Goal: Task Accomplishment & Management: Manage account settings

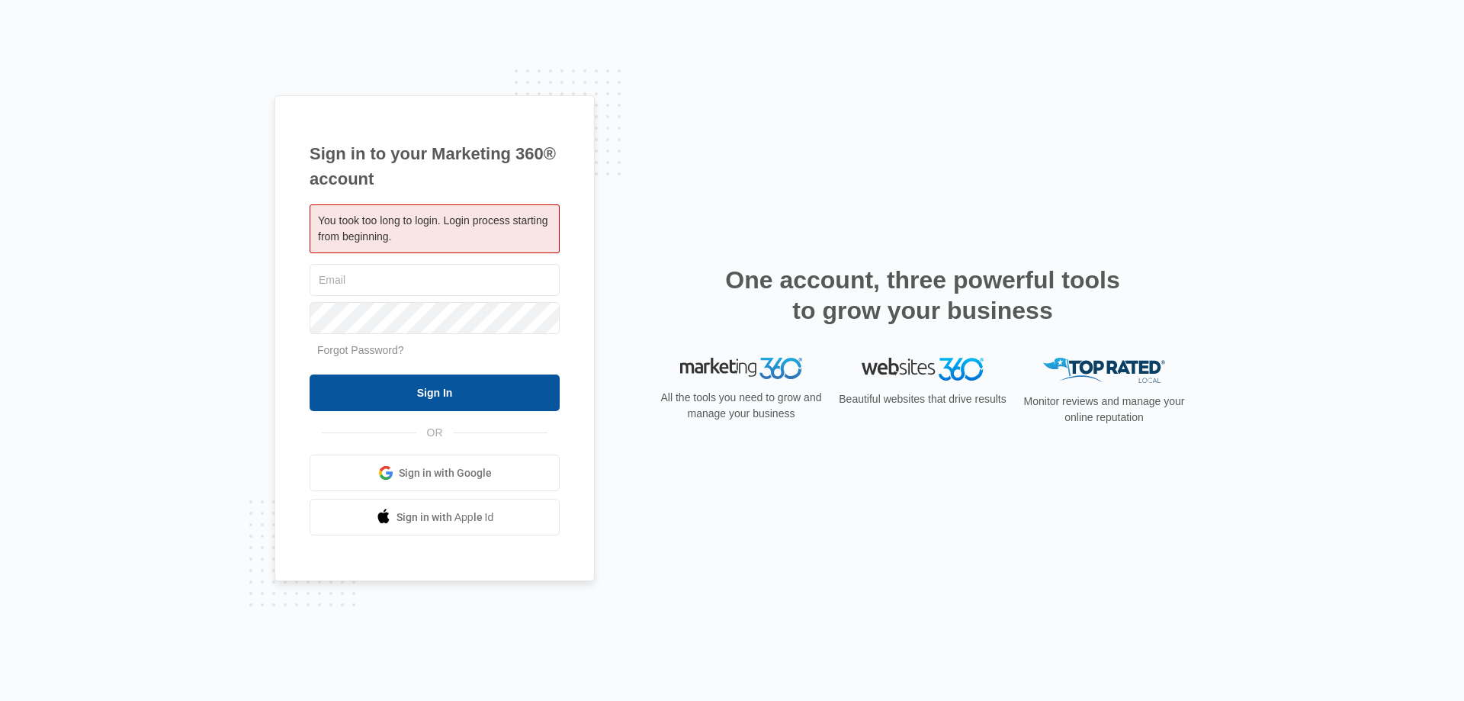
type input "[EMAIL_ADDRESS][DOMAIN_NAME]"
click at [395, 384] on input "Sign In" at bounding box center [435, 392] width 250 height 37
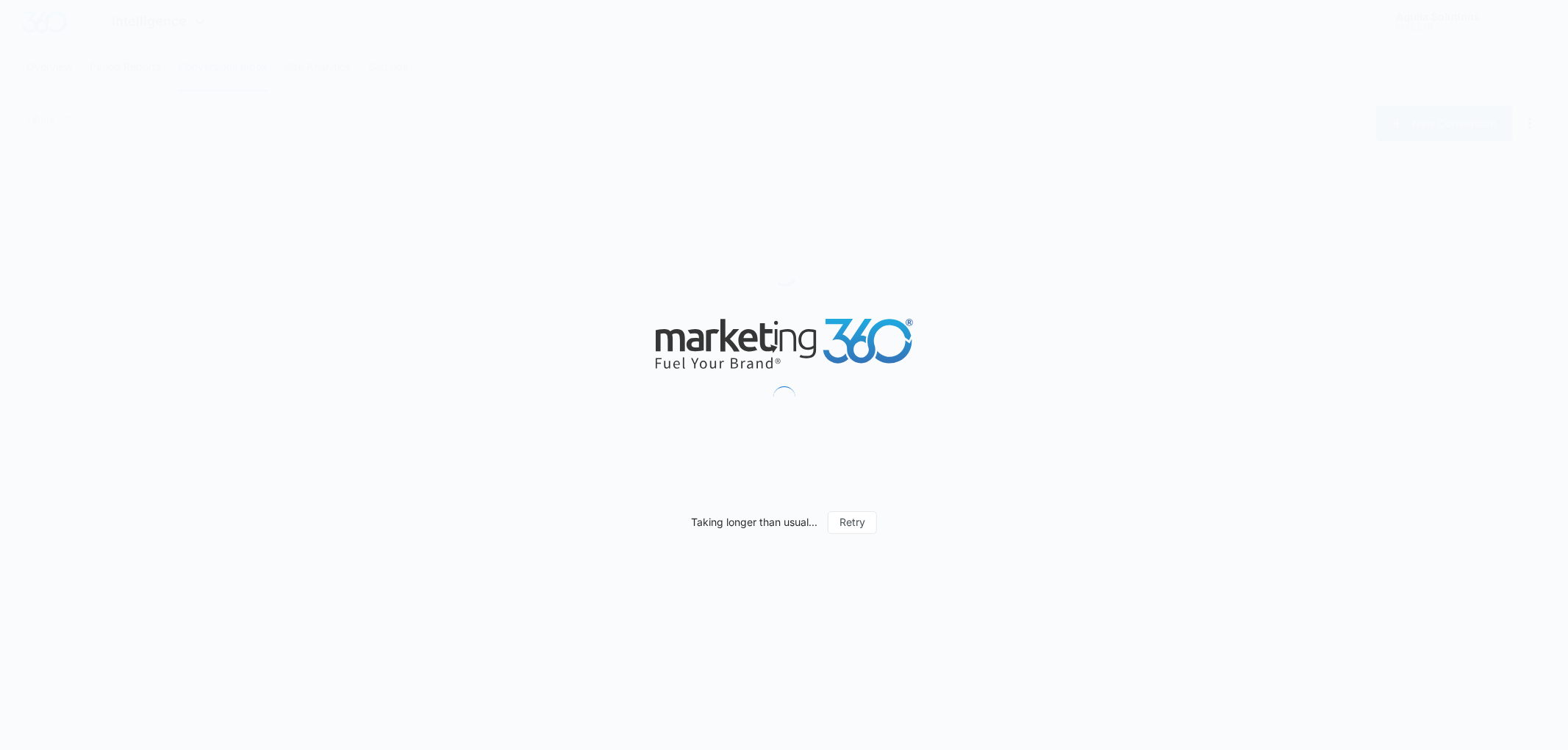
type input "09/14/2025"
type input "10/14/2025"
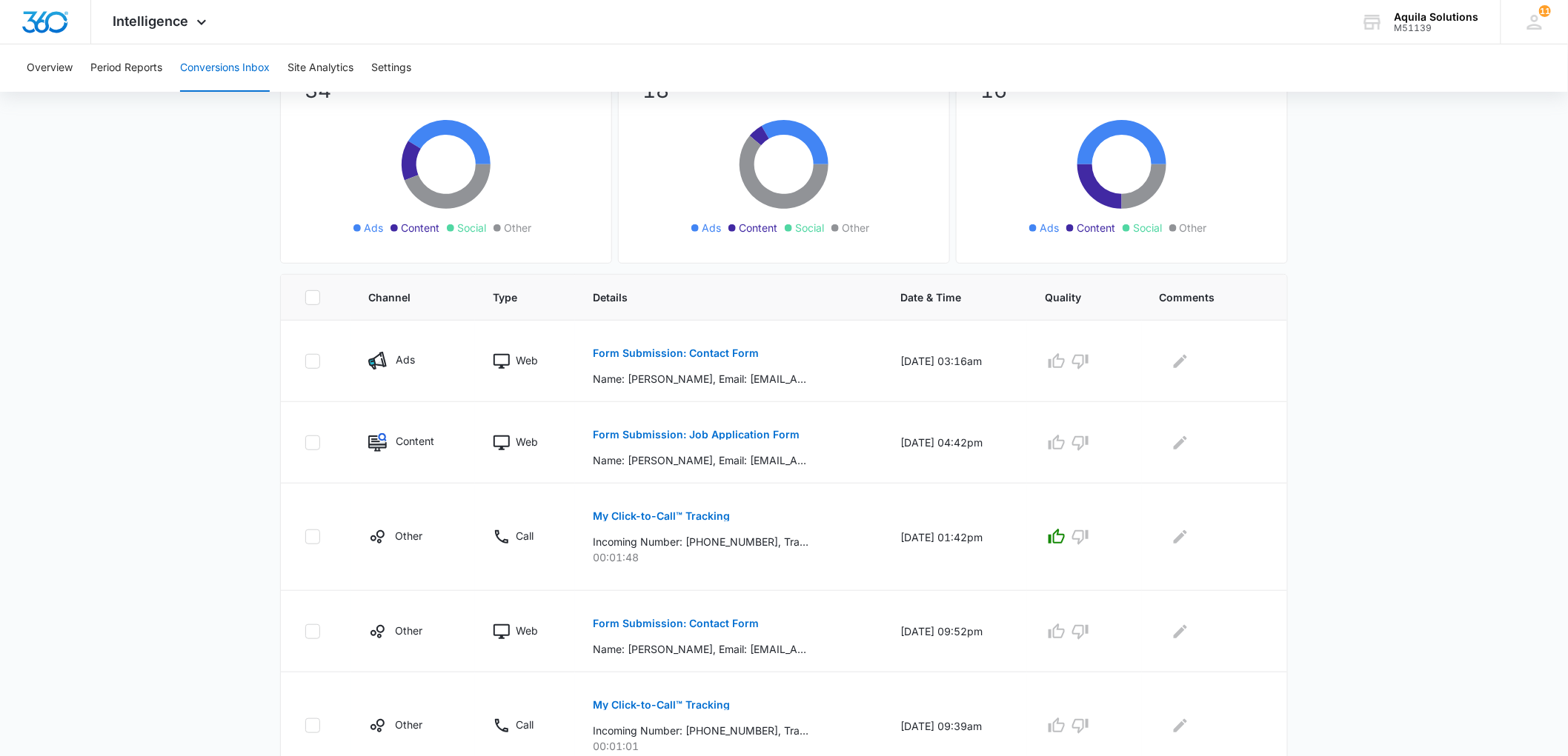
scroll to position [164, 0]
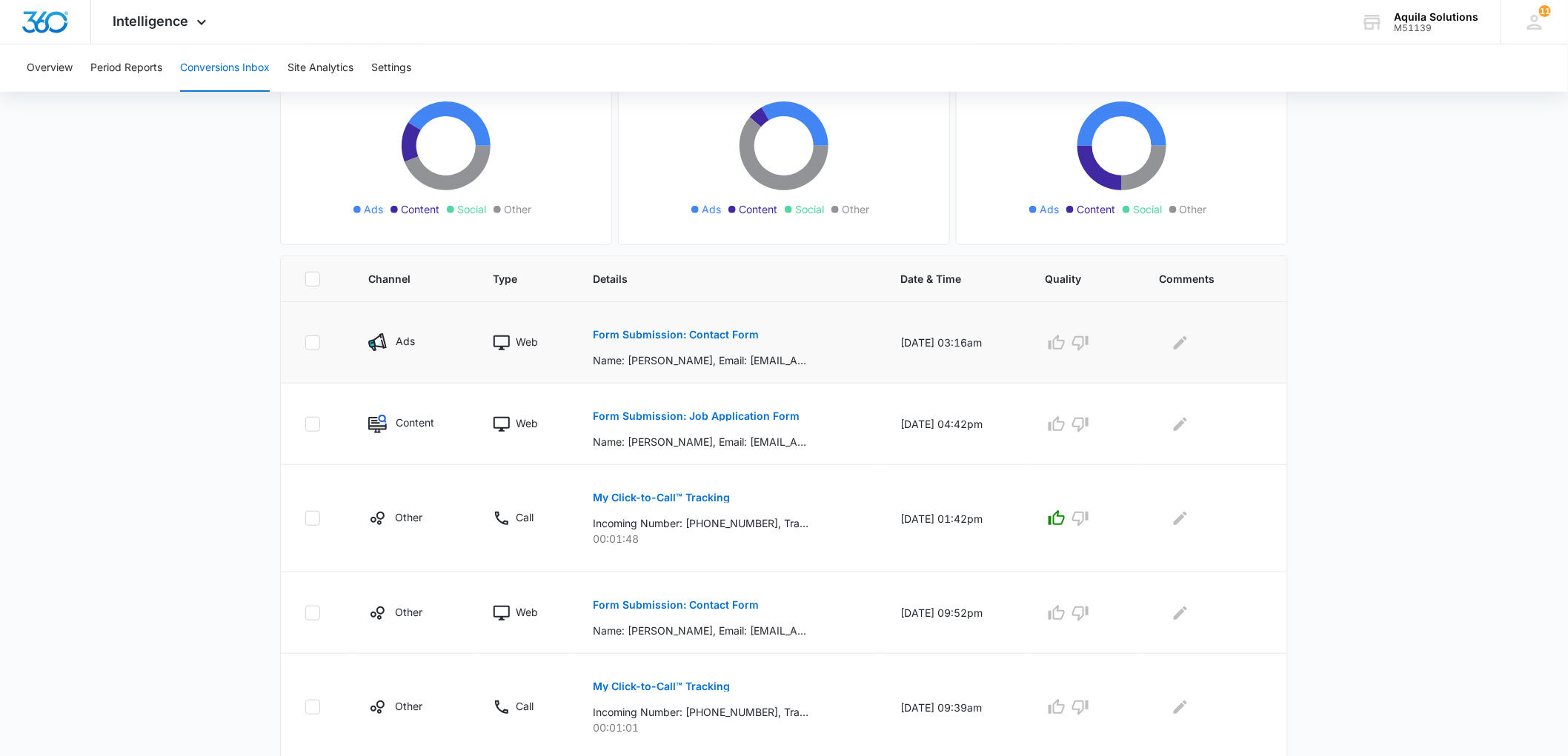
click at [693, 329] on p "Form Submission: Contact Form" at bounding box center [676, 334] width 166 height 11
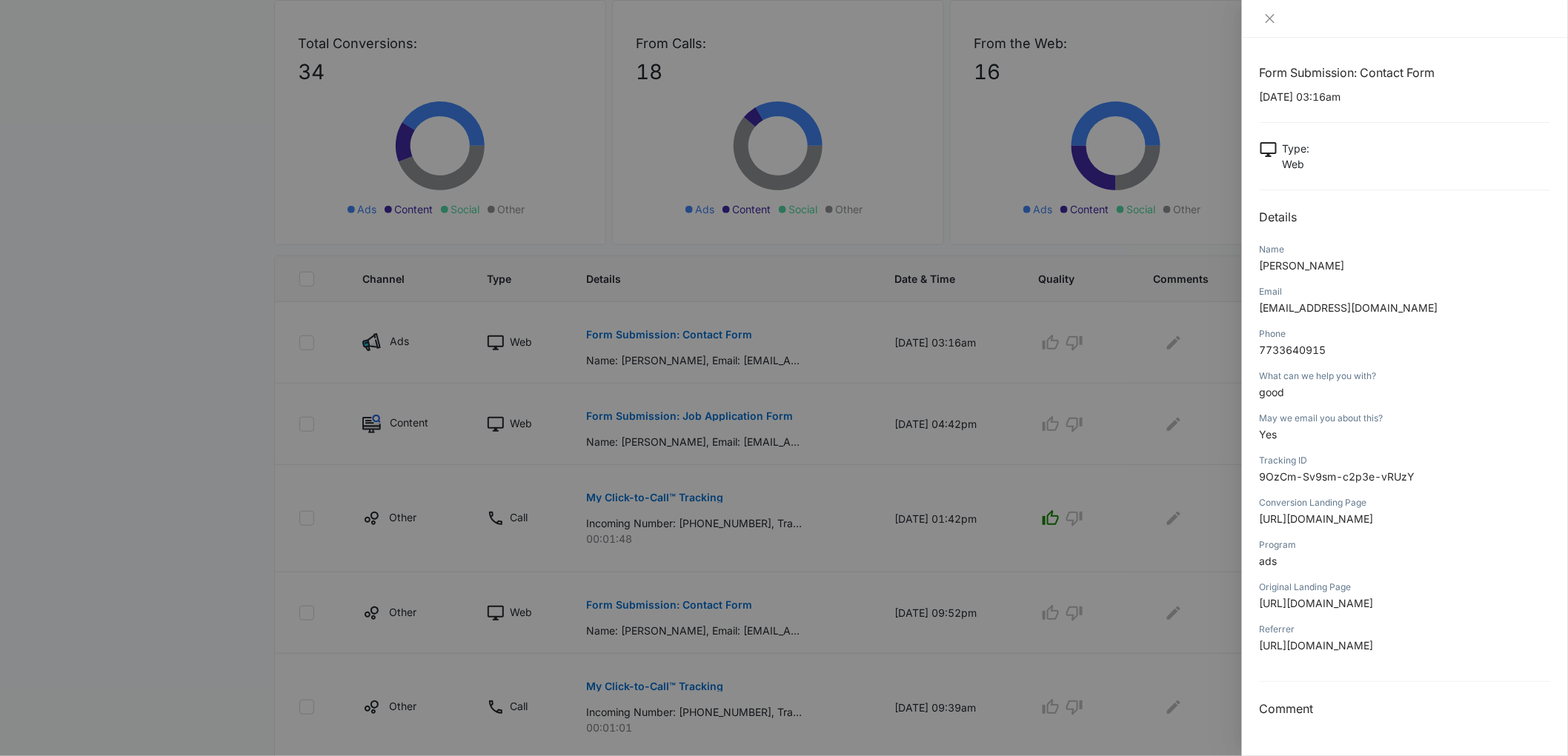
scroll to position [0, 0]
click at [1272, 15] on icon "close" at bounding box center [1271, 18] width 12 height 12
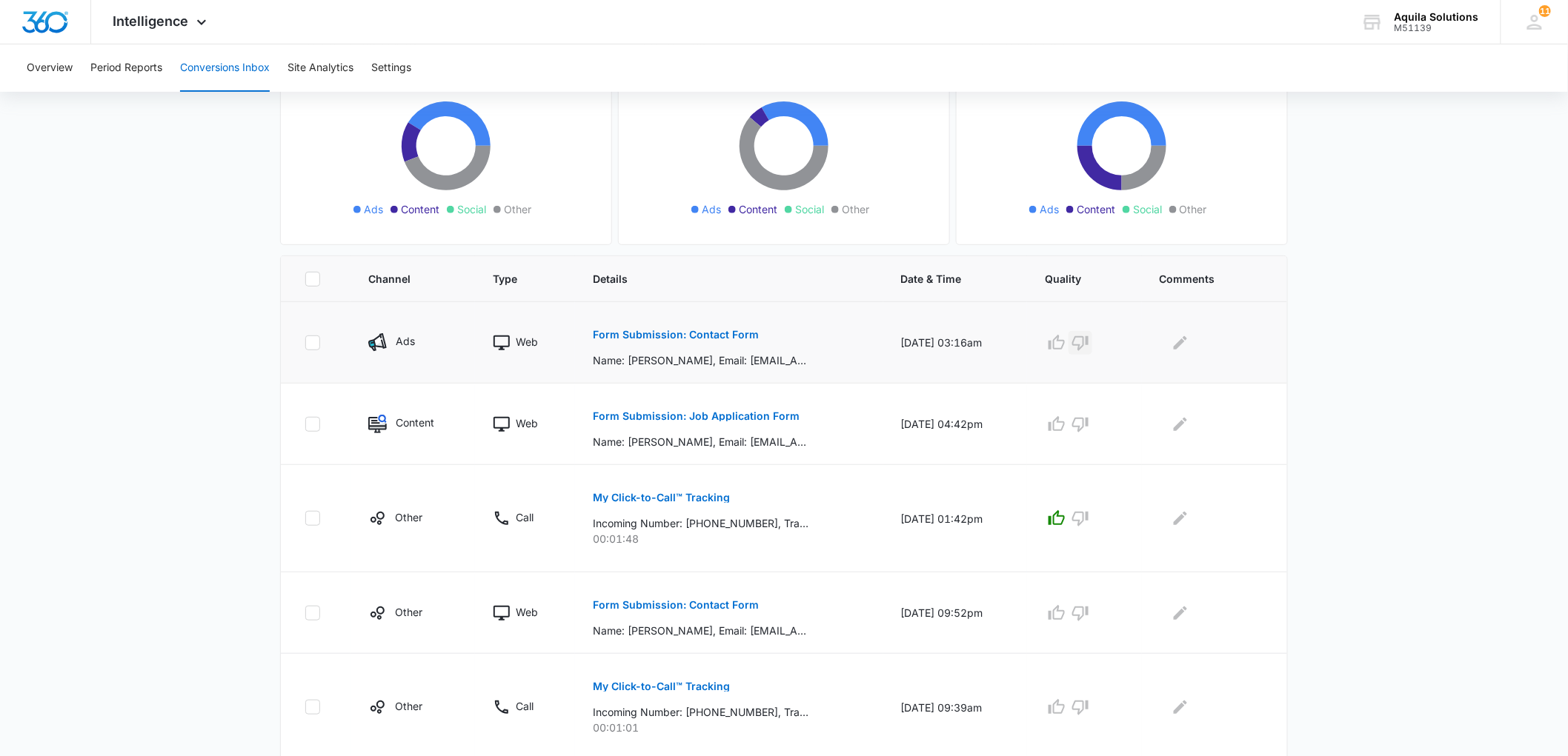
click at [1090, 344] on icon "button" at bounding box center [1080, 343] width 17 height 17
click at [640, 603] on p "Form Submission: Contact Form" at bounding box center [676, 605] width 166 height 11
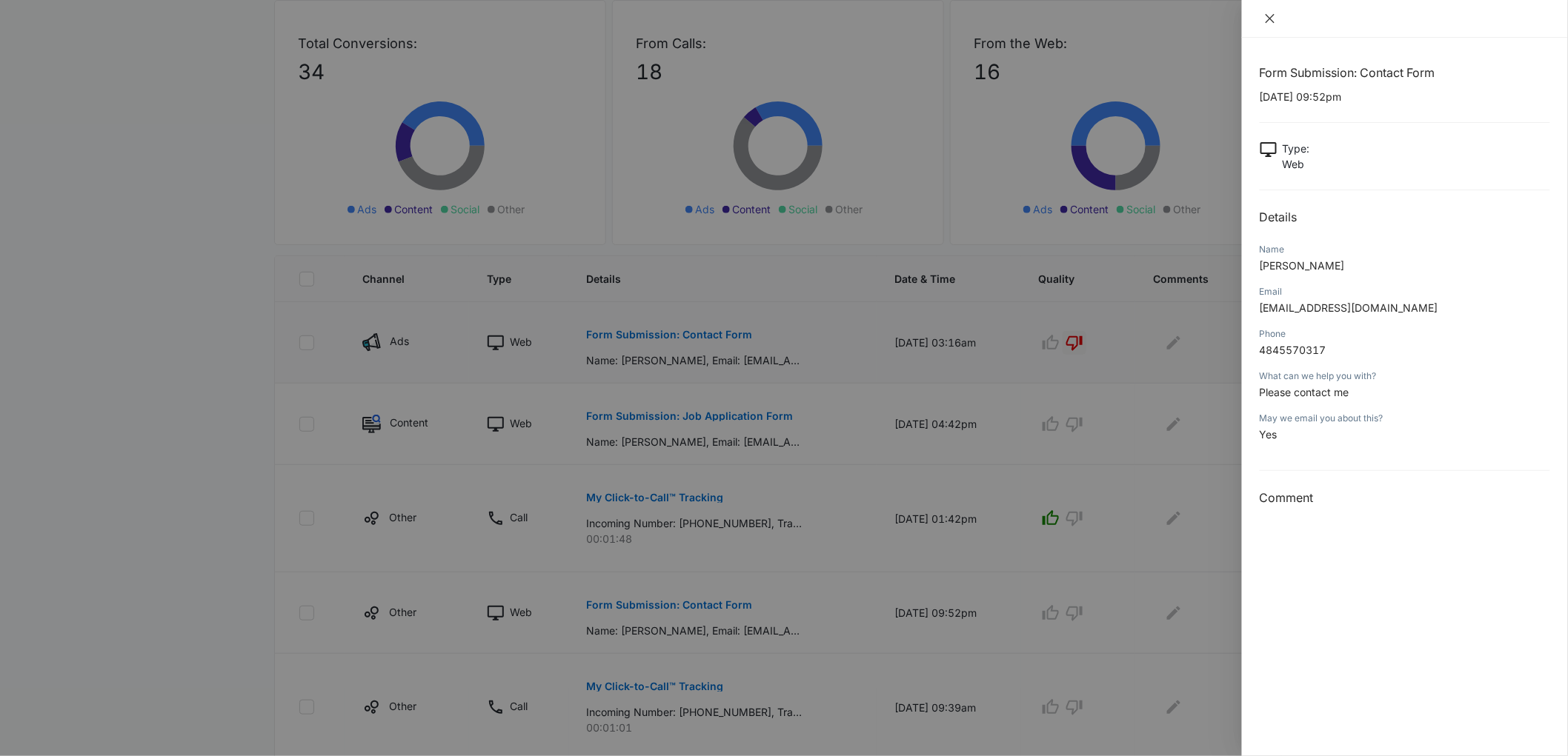
click at [1263, 12] on button "Close" at bounding box center [1270, 18] width 20 height 14
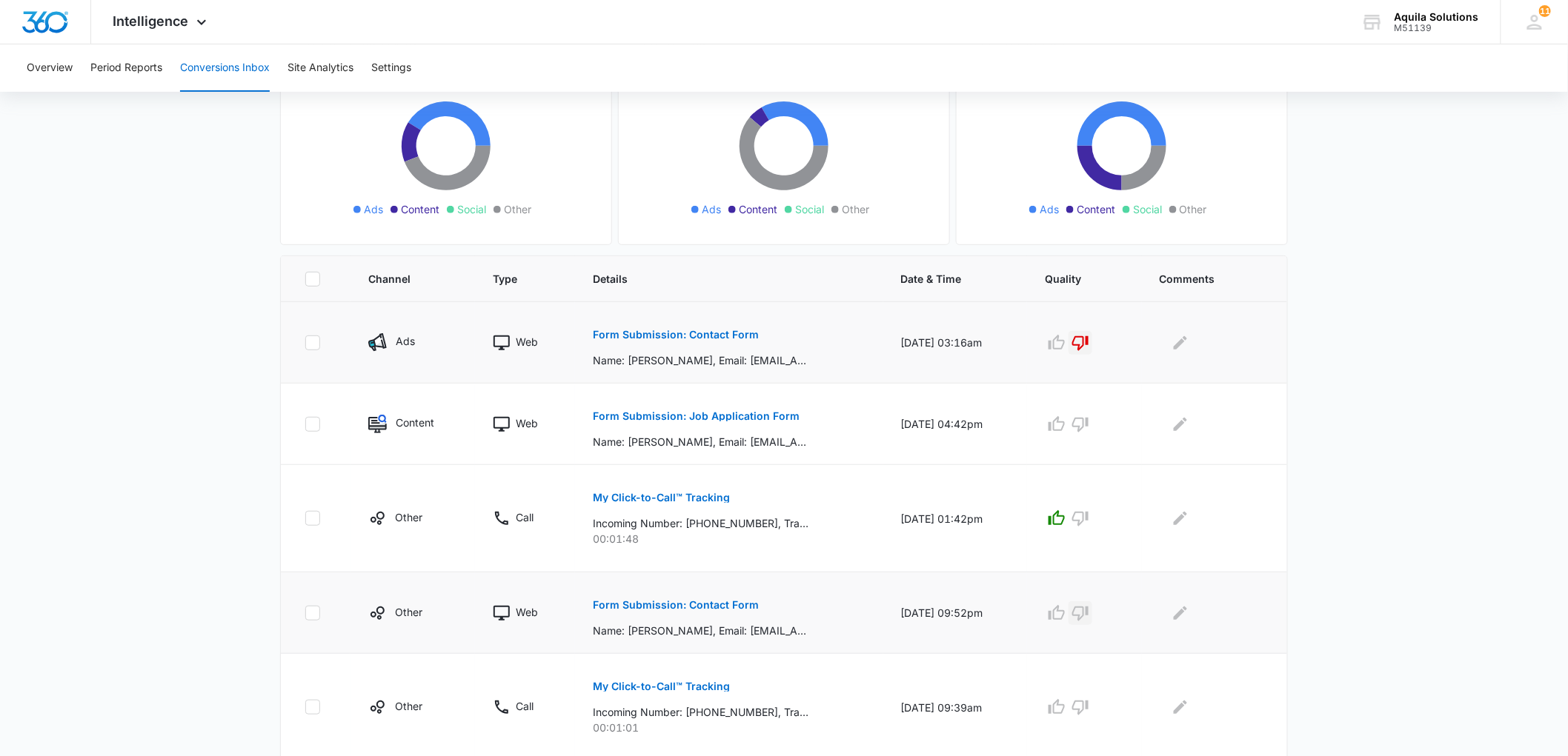
click at [1090, 611] on icon "button" at bounding box center [1080, 613] width 17 height 17
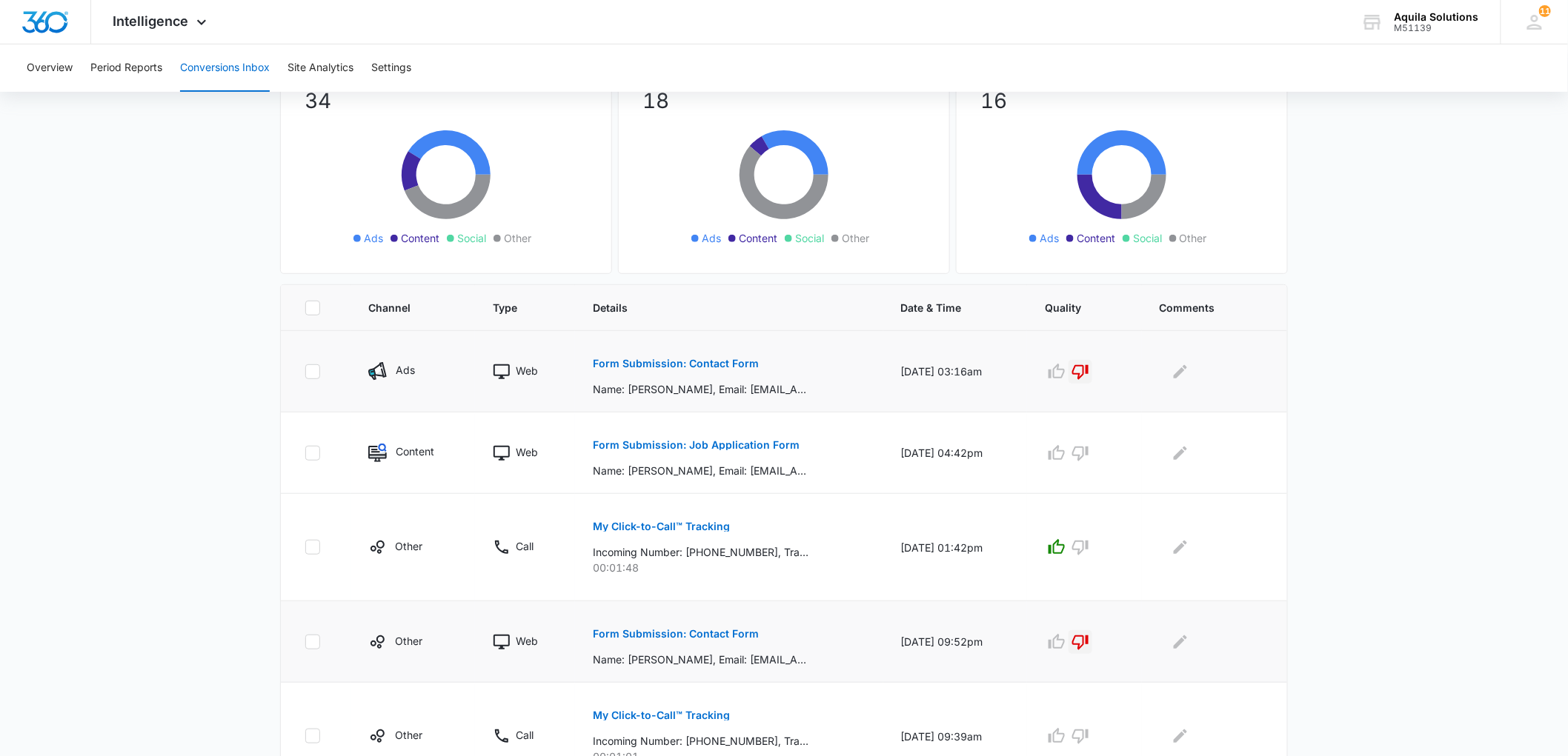
scroll to position [12, 0]
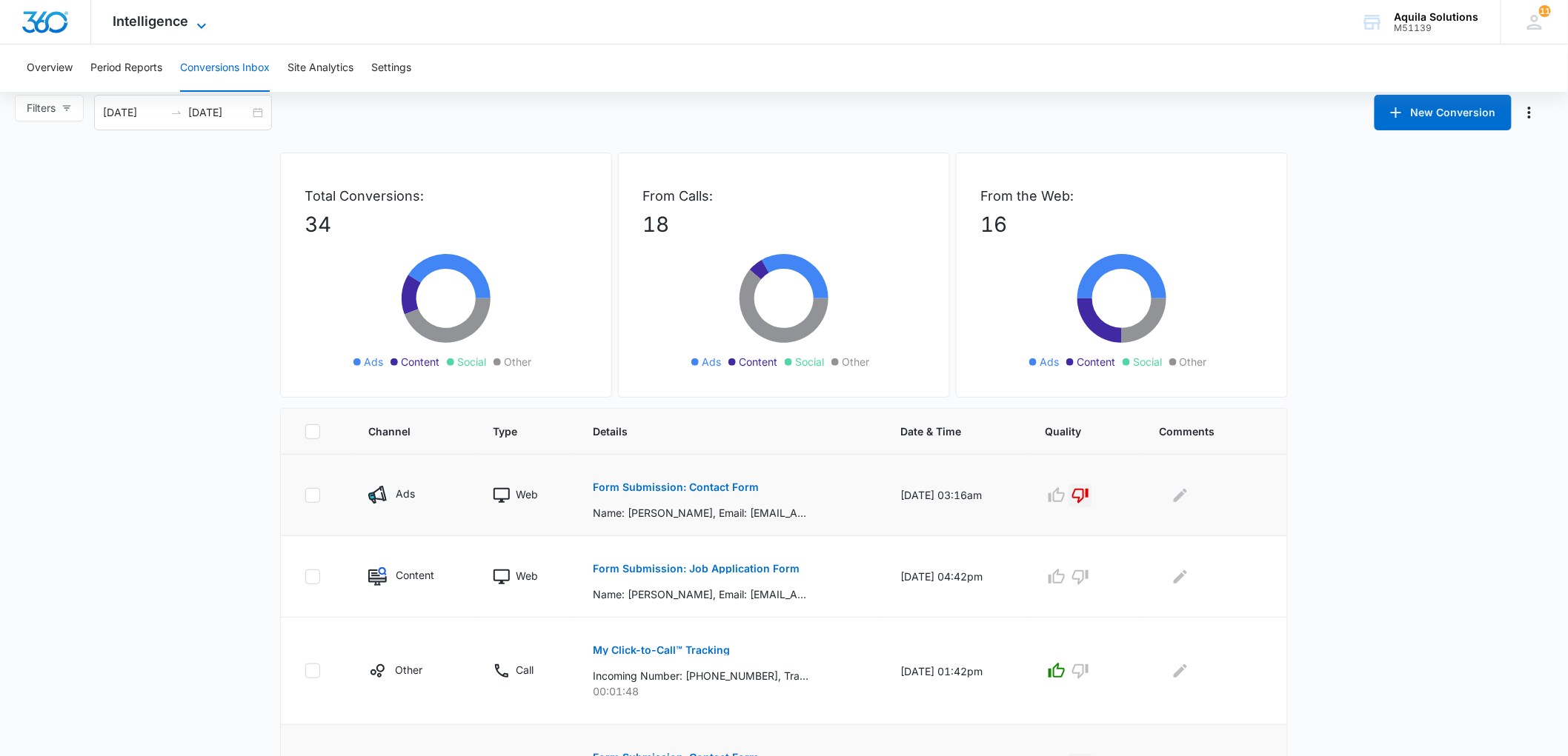
click at [157, 22] on span "Intelligence" at bounding box center [152, 21] width 76 height 16
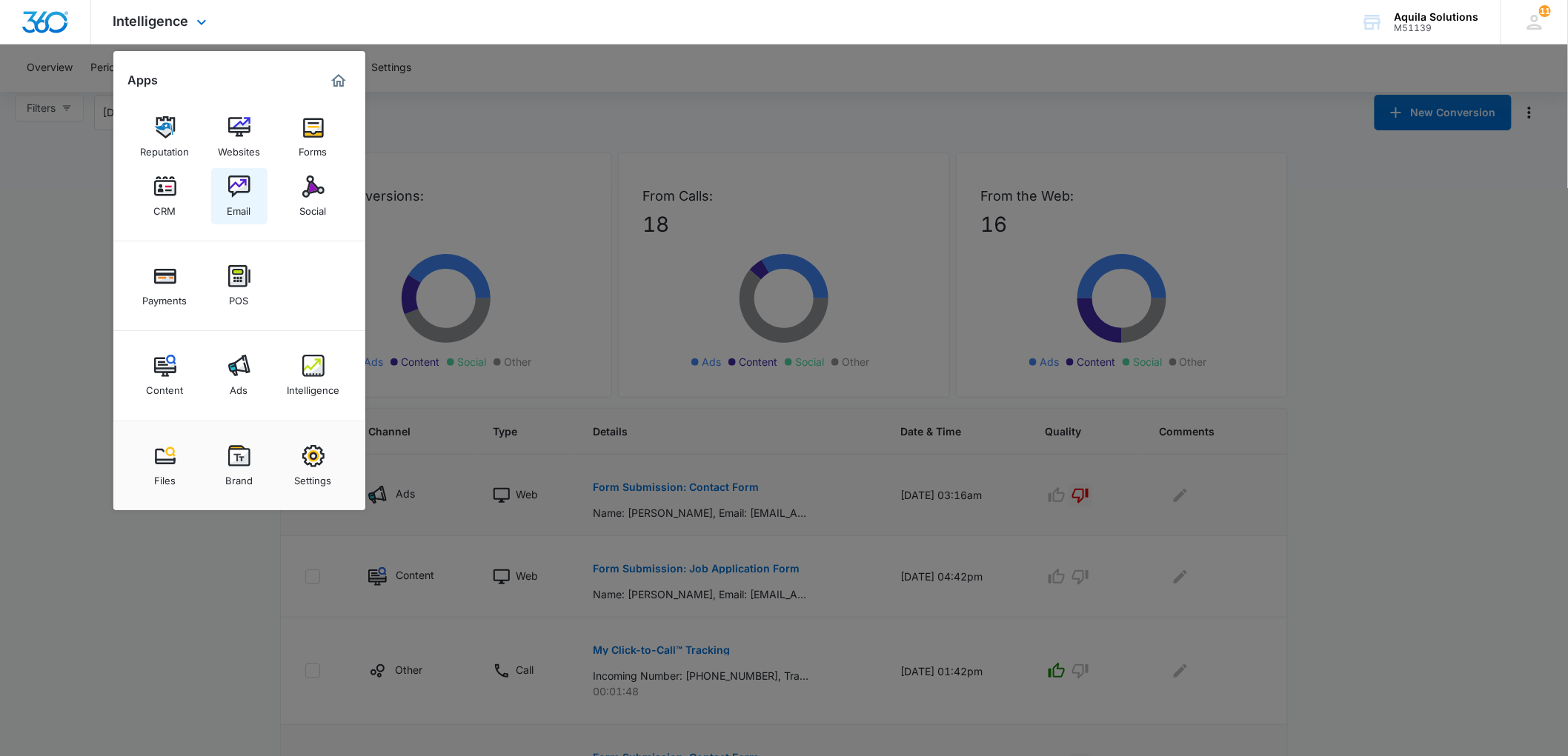
click at [242, 192] on img at bounding box center [239, 187] width 22 height 22
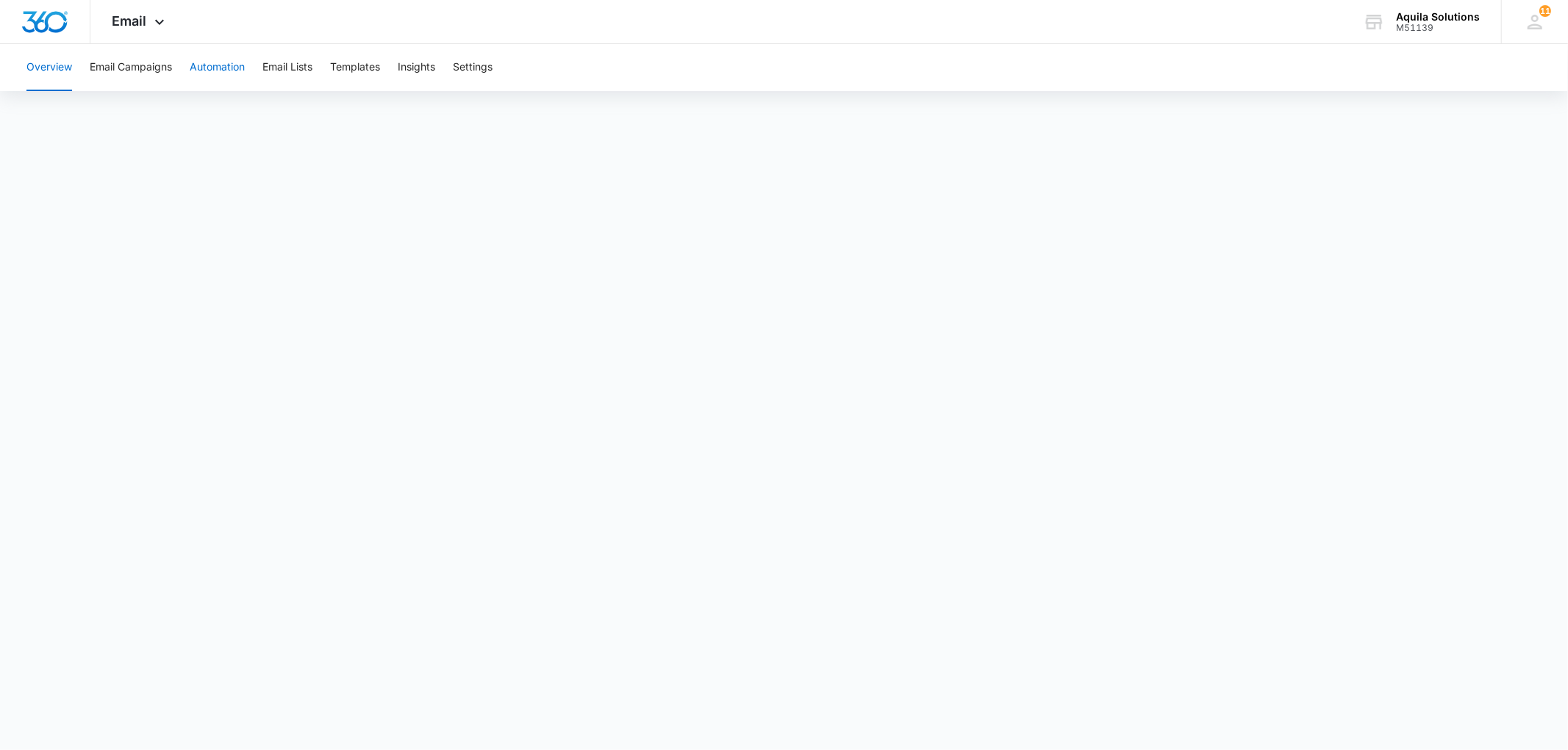
click at [230, 69] on button "Automation" at bounding box center [217, 67] width 55 height 47
